Goal: Find specific page/section: Find specific page/section

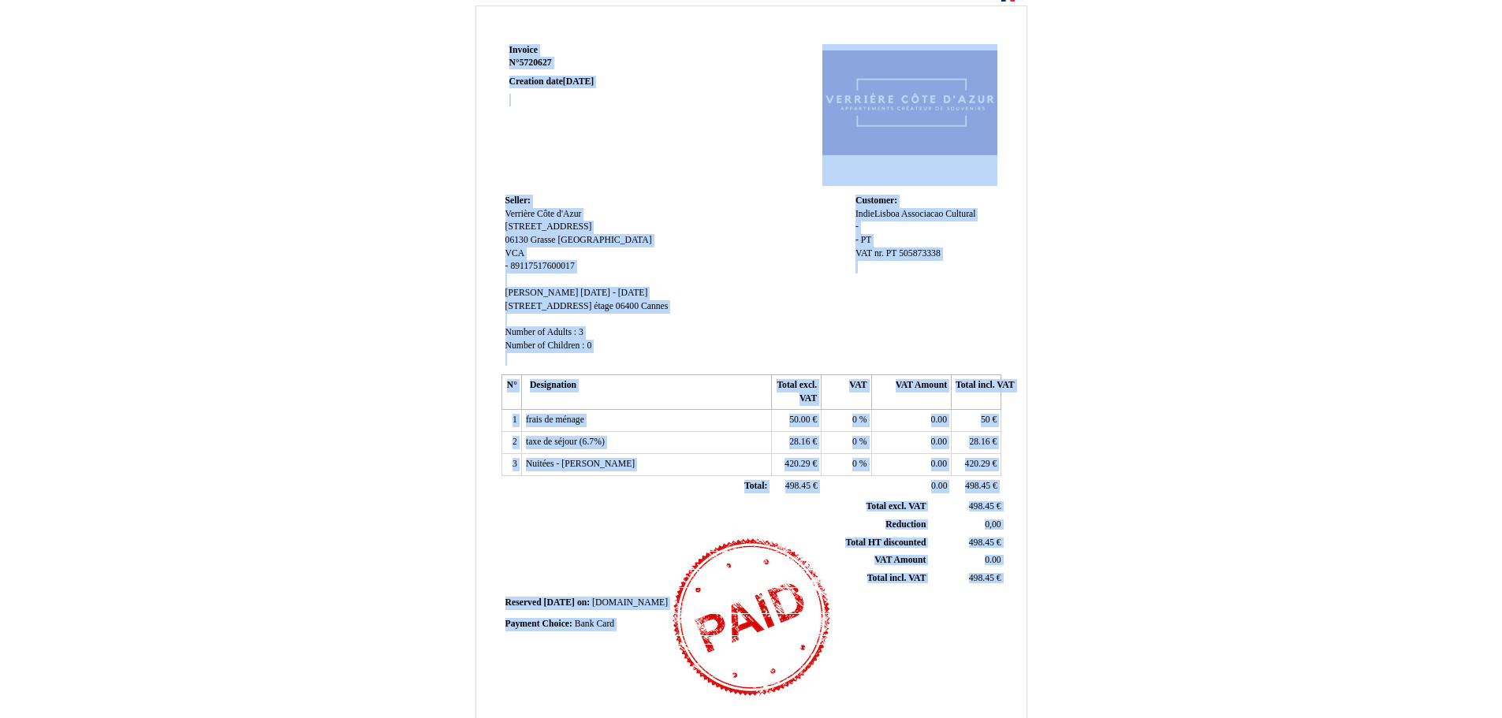
scroll to position [209, 0]
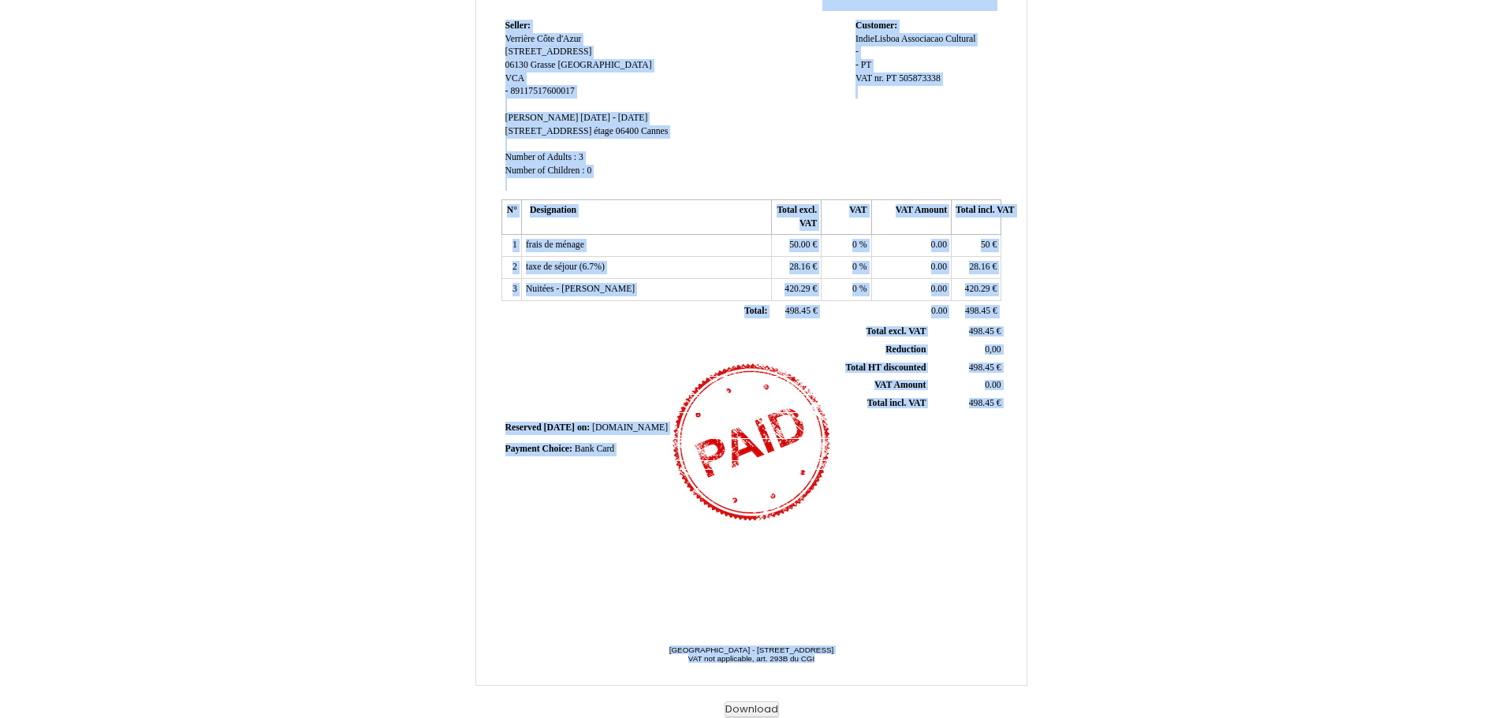
drag, startPoint x: 478, startPoint y: 31, endPoint x: 995, endPoint y: 680, distance: 829.7
click at [995, 680] on div "Invoice Invoice N° 5720627 5720627 Creation date [DATE] Seller: Seller: [GEOGRA…" at bounding box center [751, 264] width 1502 height 907
click at [1222, 300] on div "Invoice Invoice N° 5720627 5720627 Creation date [DATE] Seller: Seller: [GEOGRA…" at bounding box center [751, 264] width 1502 height 907
click at [1266, 282] on div "Invoice Invoice N° 5720627 5720627 Creation date [DATE] Seller: Seller: [GEOGRA…" at bounding box center [751, 264] width 1502 height 907
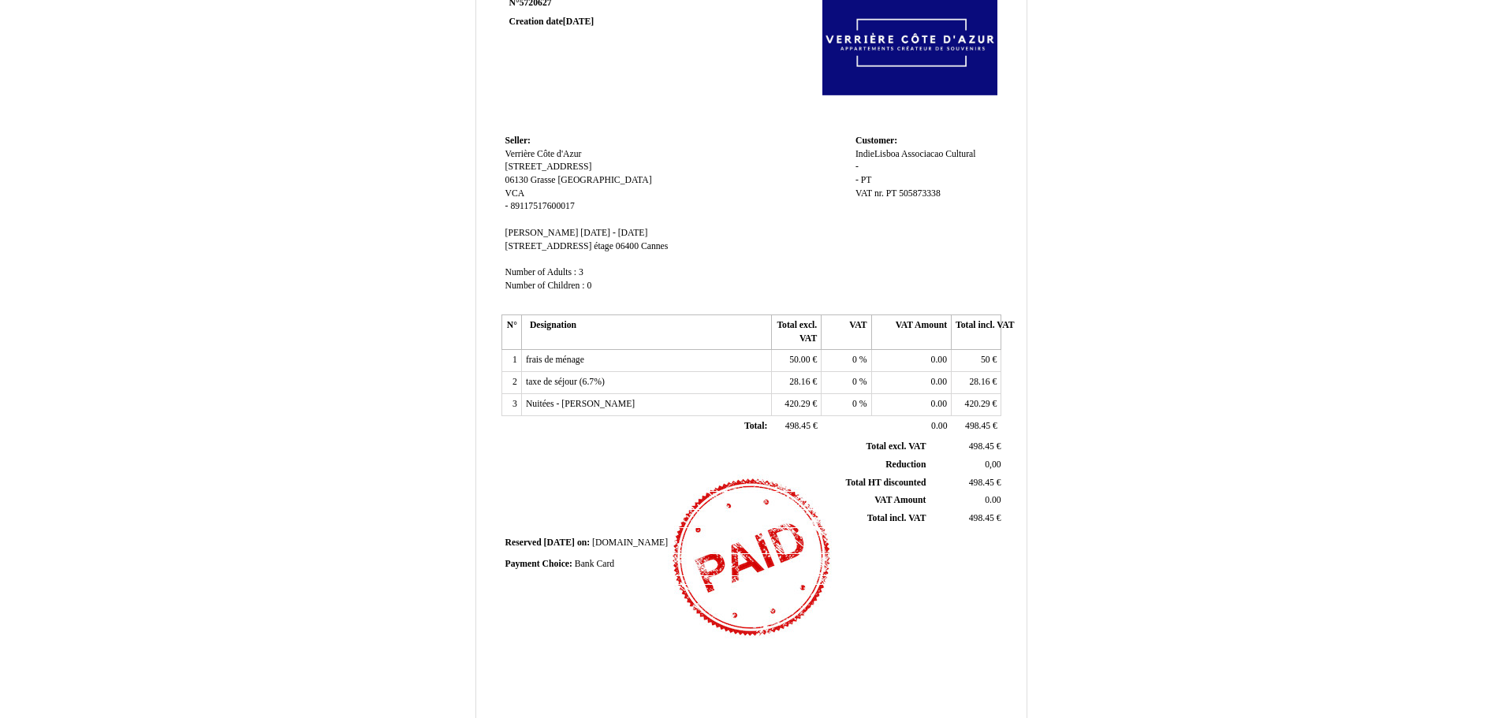
scroll to position [0, 0]
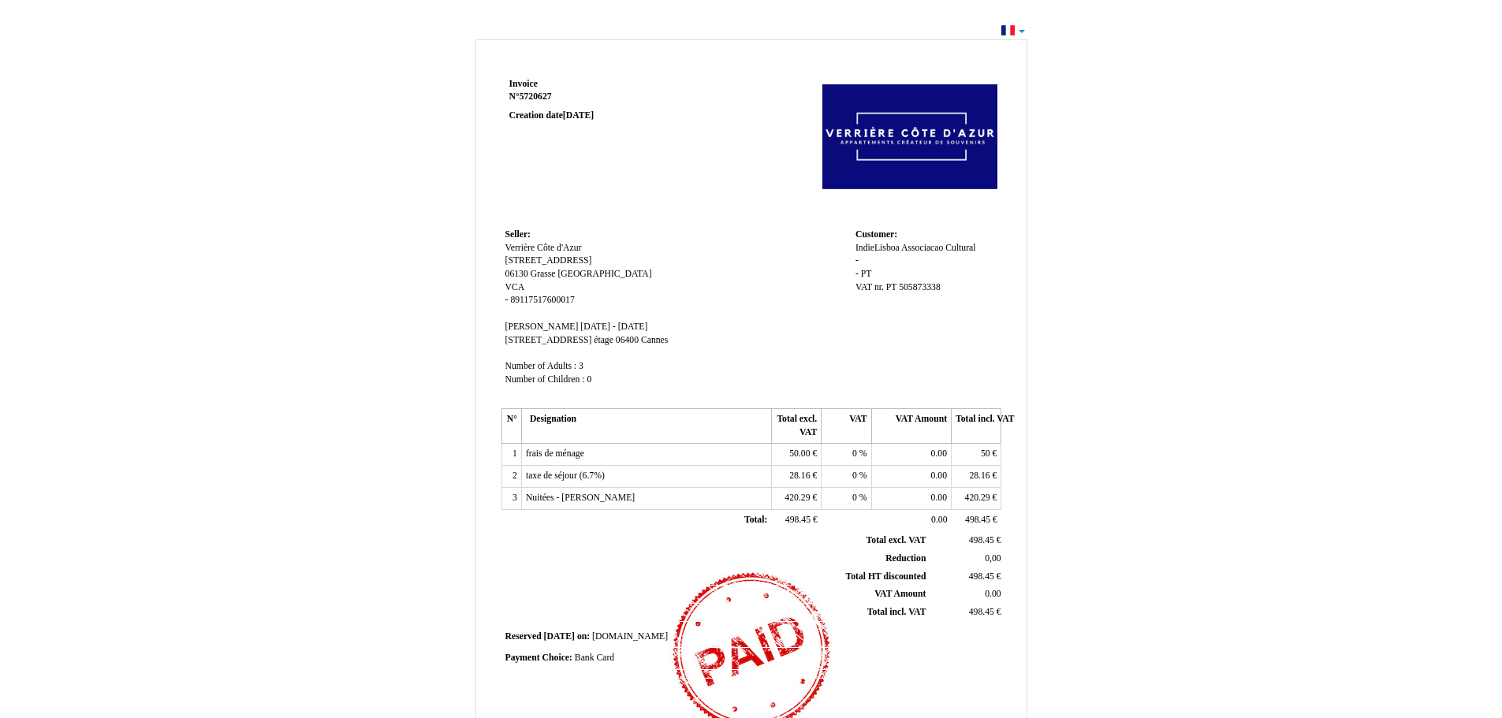
click at [1187, 151] on div "Invoice Invoice N° 5720627 5720627 Creation date [DATE] Seller: Seller: [GEOGRA…" at bounding box center [751, 480] width 922 height 891
click at [349, 178] on div "Invoice Invoice N° 5720627 5720627 Creation date [DATE] Seller: Seller: [GEOGRA…" at bounding box center [751, 480] width 922 height 891
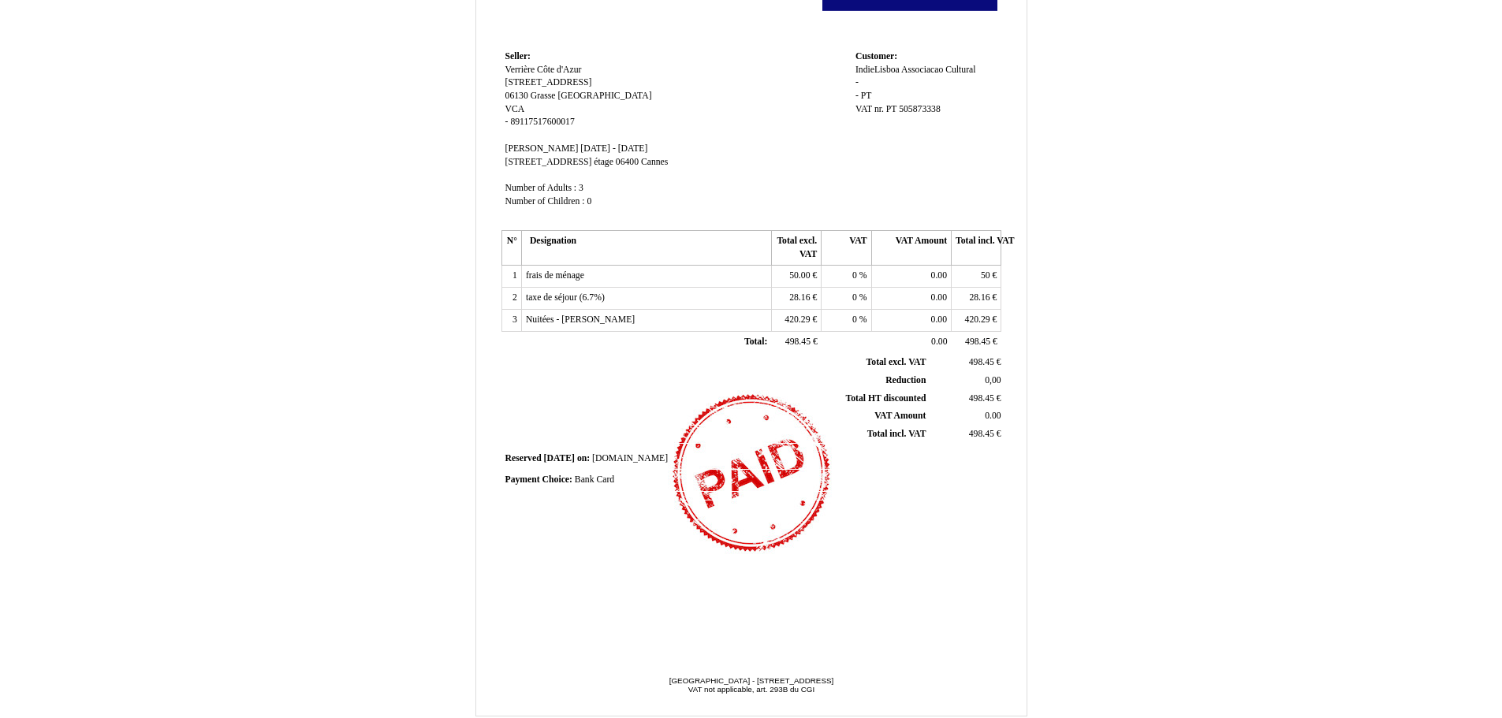
scroll to position [209, 0]
